Goal: Task Accomplishment & Management: Manage account settings

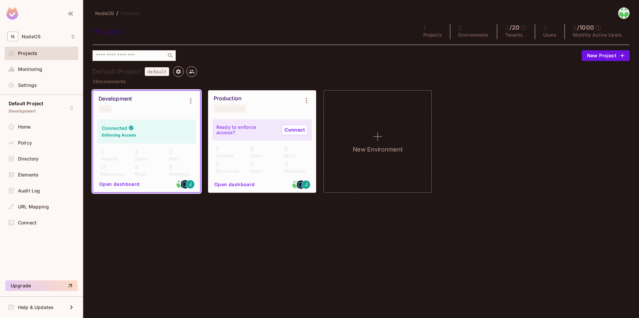
click at [476, 120] on div "Development dev Connected Enforcing Access 1 Tenants 3 Users 2 MAU 17 Resources…" at bounding box center [361, 141] width 537 height 103
click at [310, 56] on div "​" at bounding box center [336, 55] width 486 height 11
click at [627, 16] on img at bounding box center [624, 13] width 11 height 11
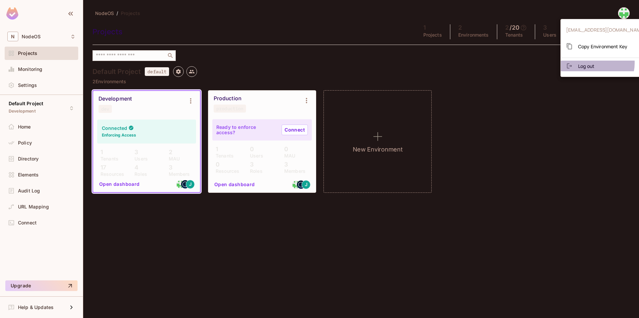
click at [591, 63] on span "Log out" at bounding box center [586, 66] width 16 height 6
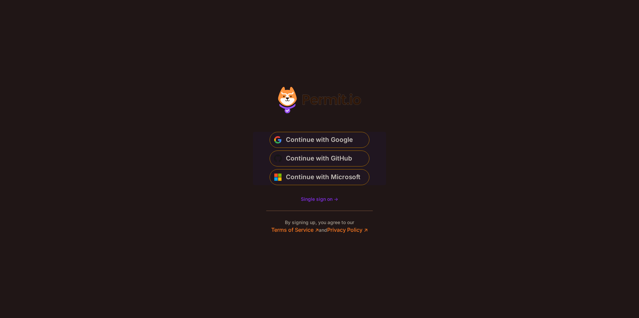
click at [499, 45] on section "Or" at bounding box center [319, 159] width 639 height 318
